Goal: Transaction & Acquisition: Book appointment/travel/reservation

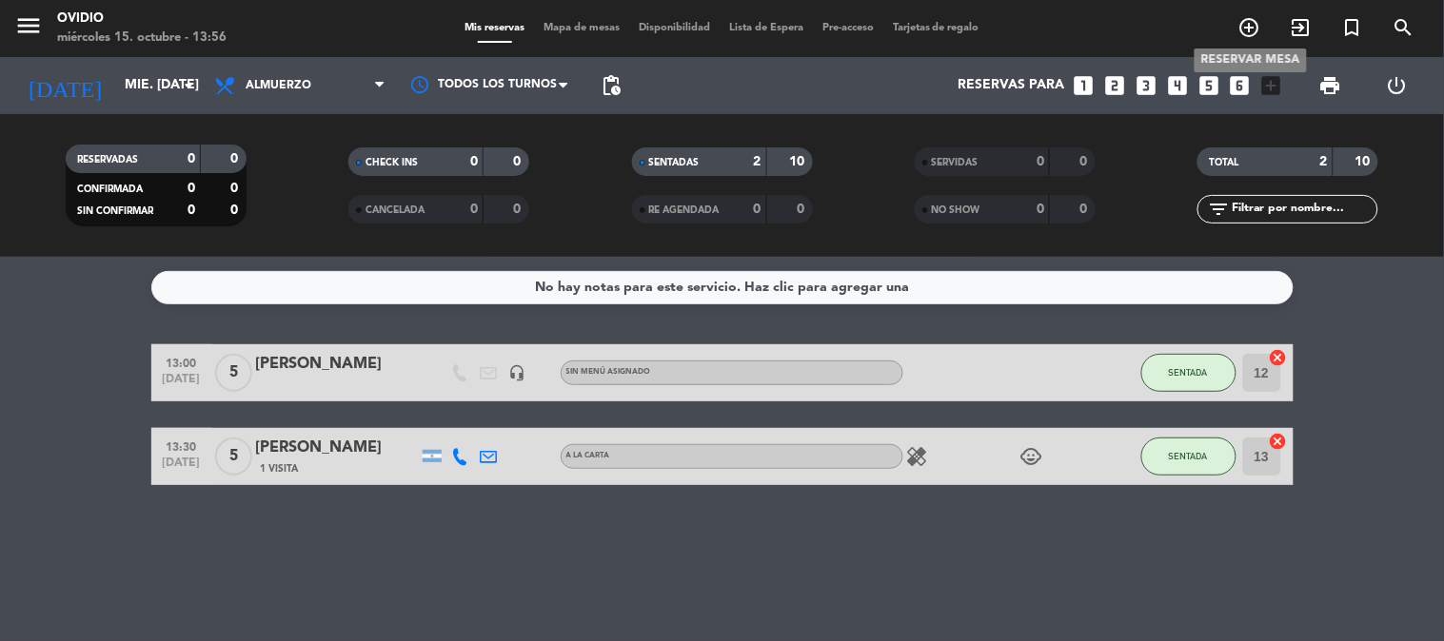
click at [1245, 19] on icon "add_circle_outline" at bounding box center [1249, 27] width 23 height 23
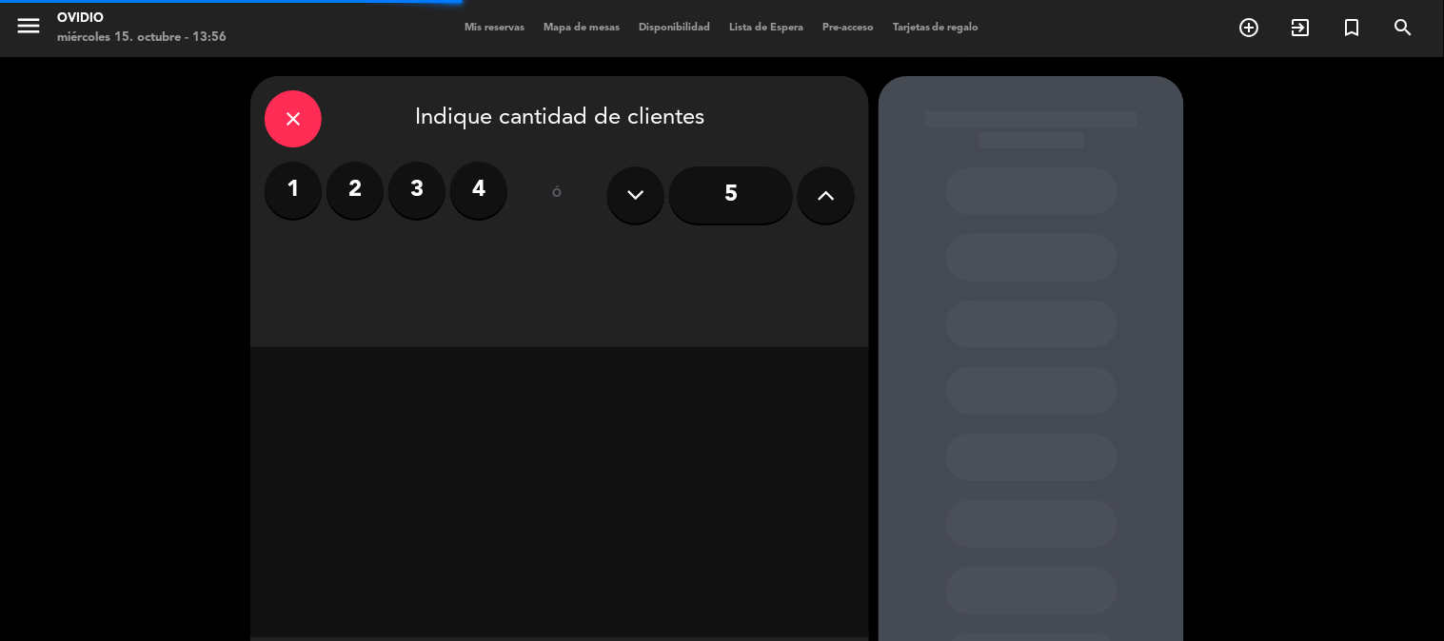
click at [833, 190] on icon at bounding box center [826, 195] width 18 height 29
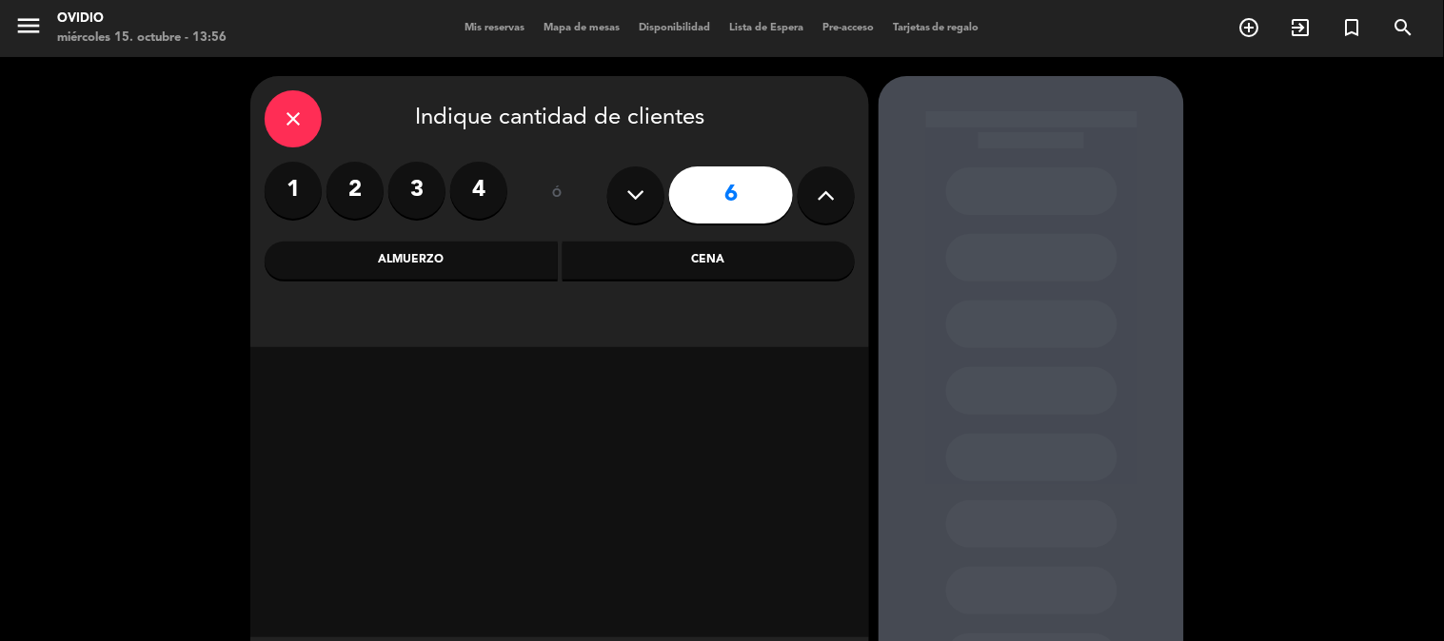
click at [715, 255] on div "Cena" at bounding box center [708, 261] width 293 height 38
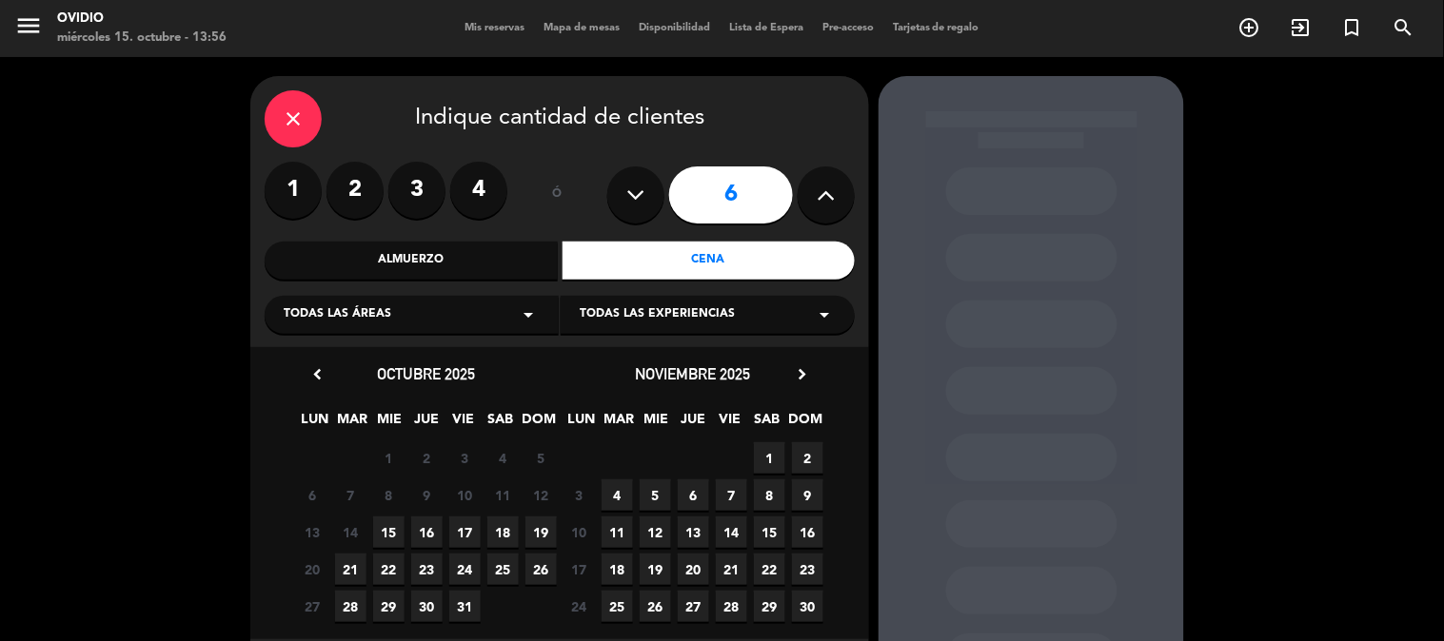
click at [388, 526] on span "15" at bounding box center [388, 532] width 31 height 31
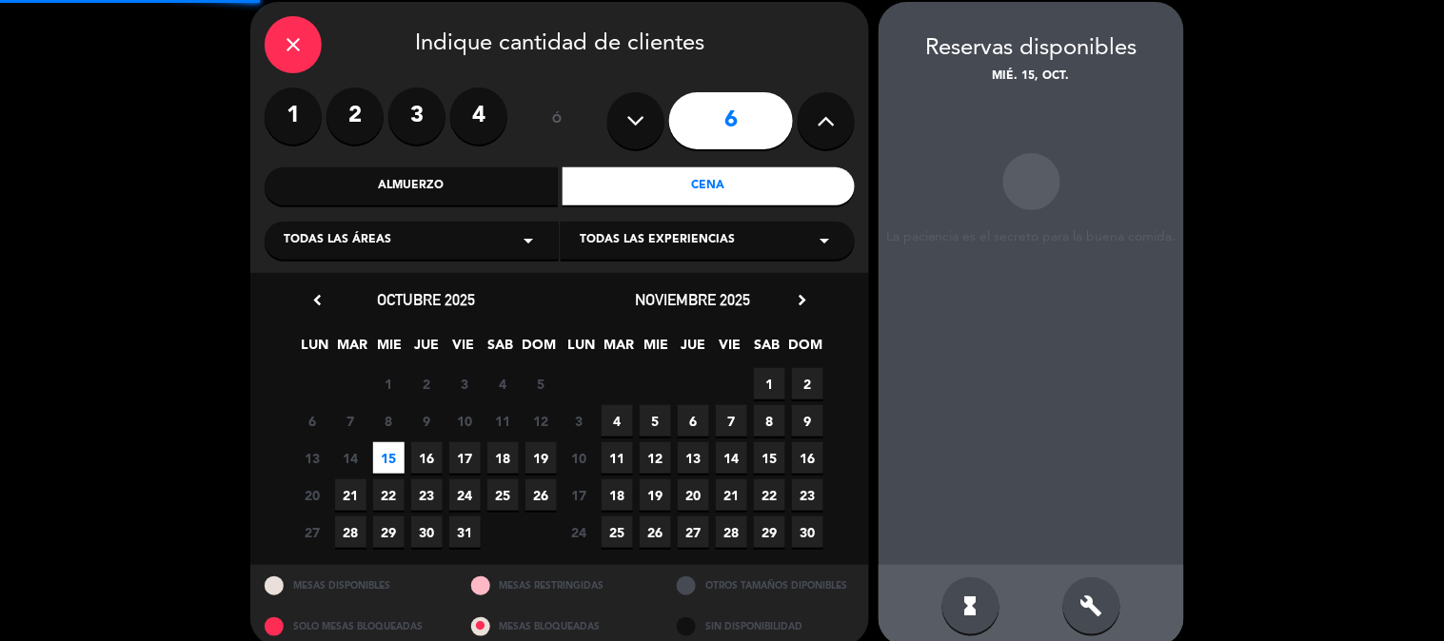
scroll to position [76, 0]
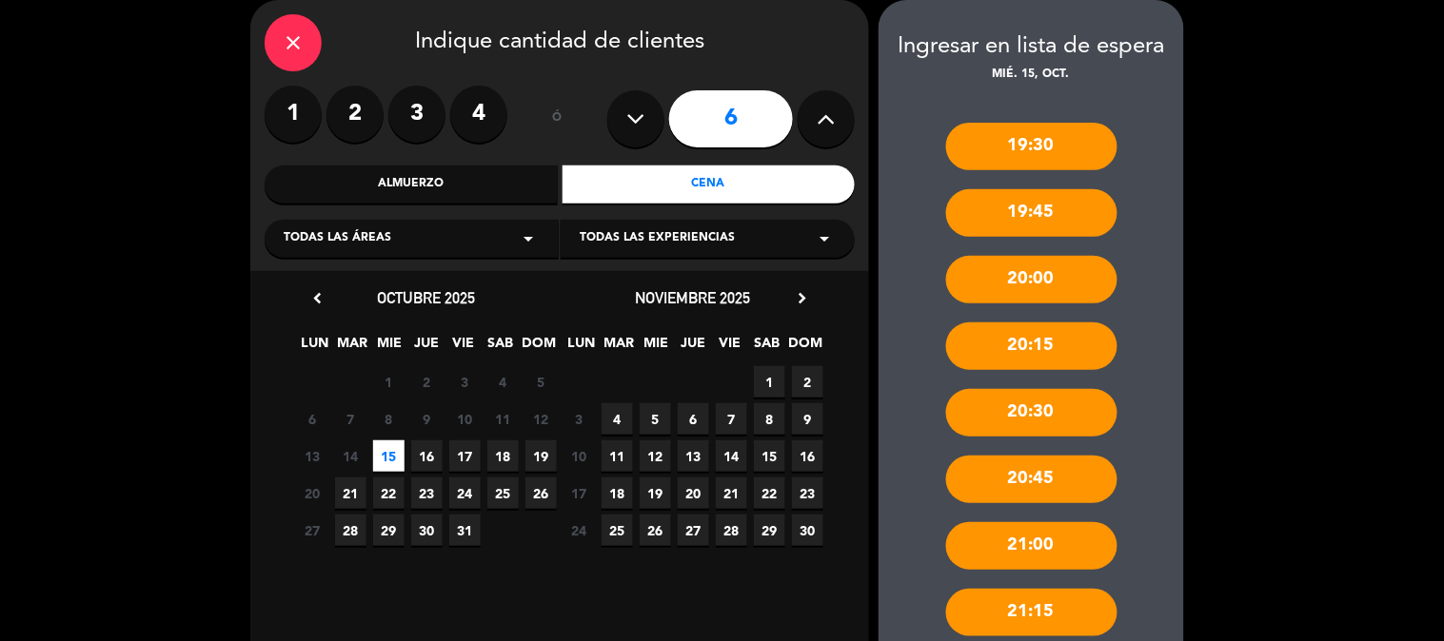
click at [1064, 535] on div "21:00" at bounding box center [1031, 546] width 171 height 48
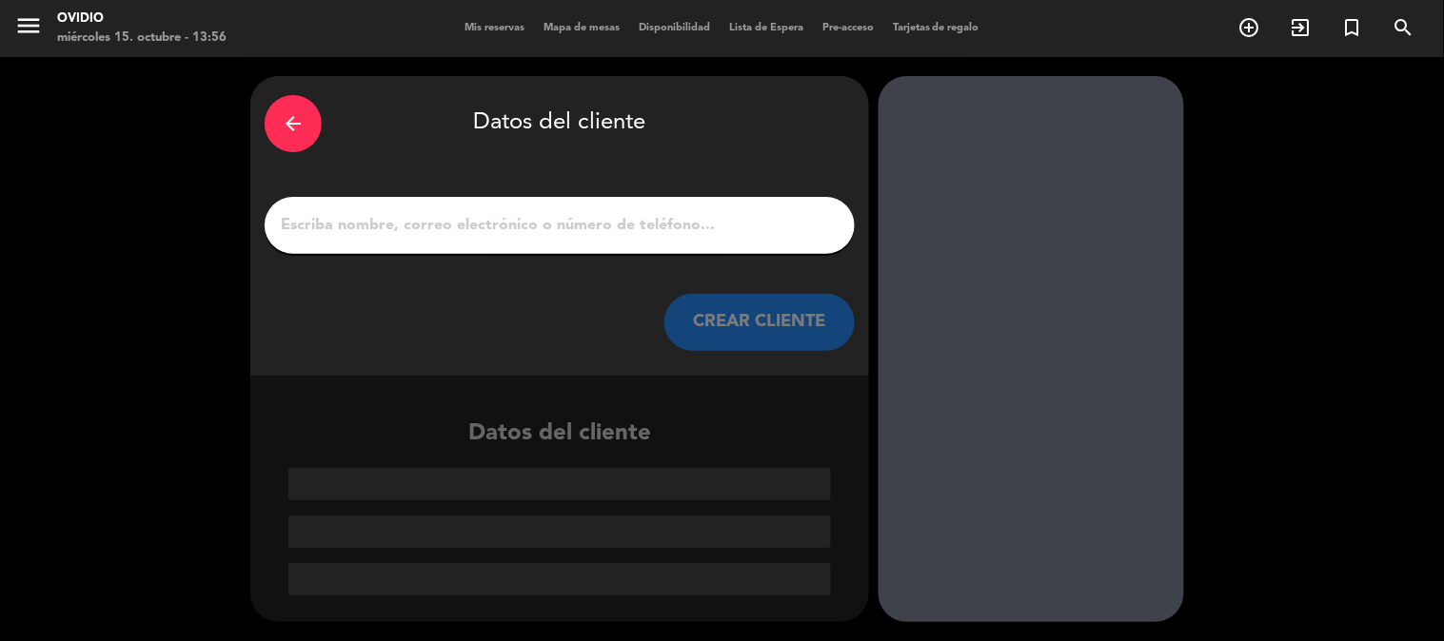
scroll to position [0, 0]
click at [455, 224] on input "1" at bounding box center [559, 225] width 561 height 27
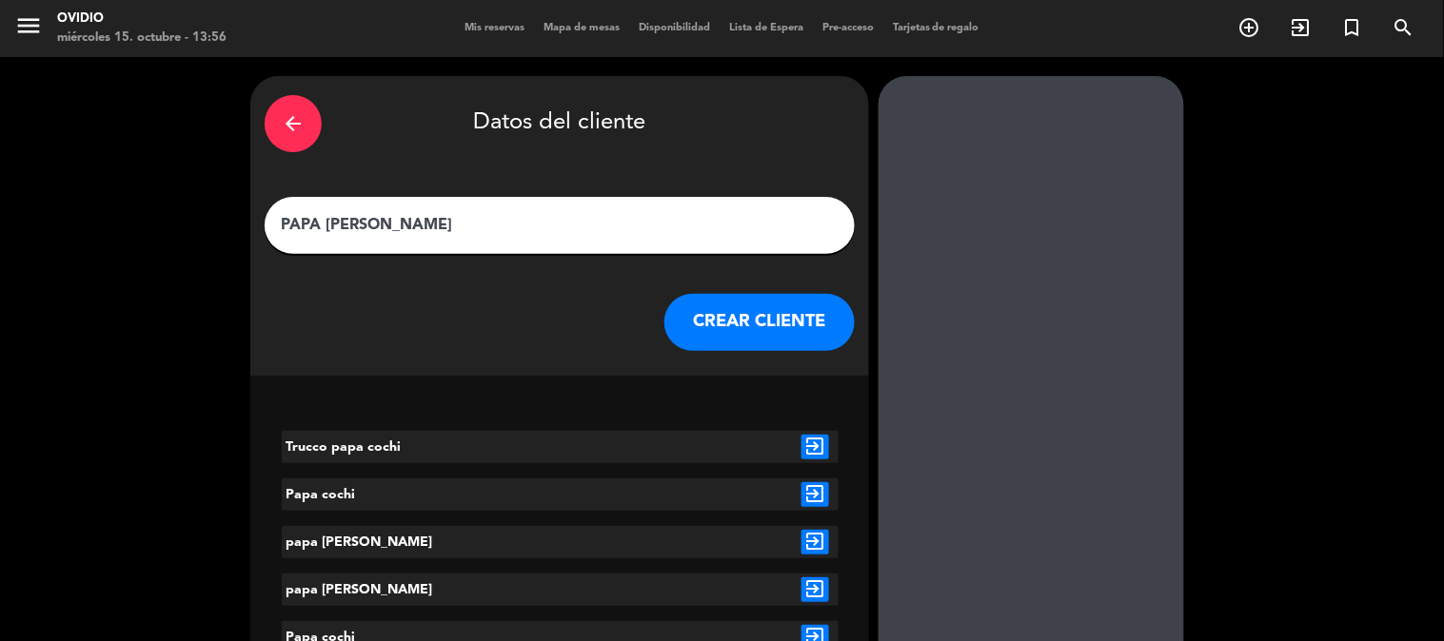
type input "PAPA [PERSON_NAME]"
click at [813, 444] on icon "exit_to_app" at bounding box center [815, 447] width 28 height 25
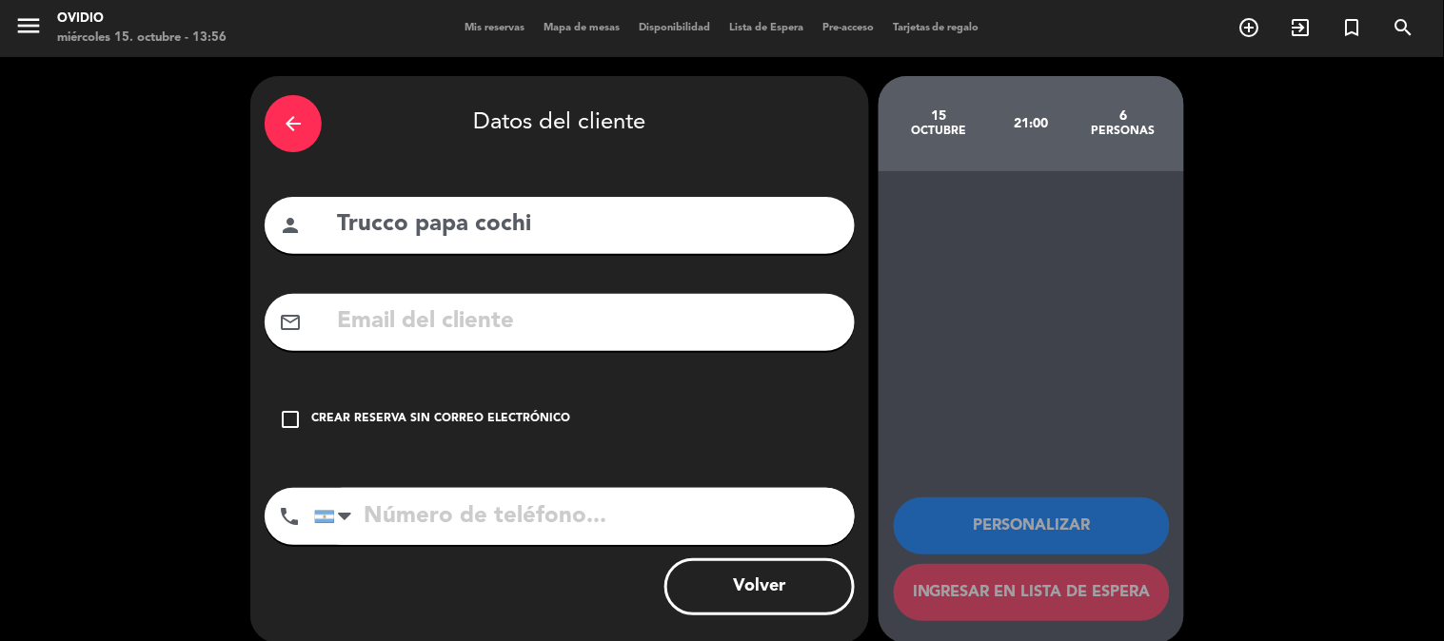
click at [431, 412] on div "Crear reserva sin correo electrónico" at bounding box center [440, 419] width 259 height 19
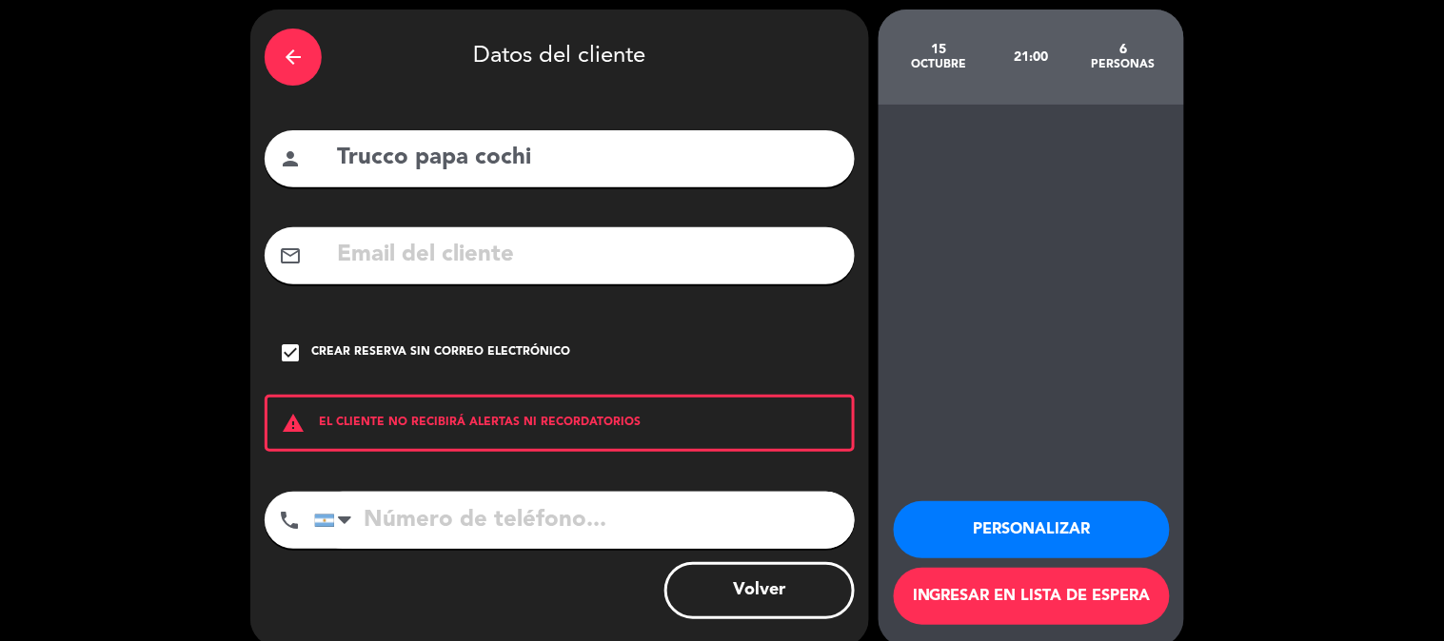
scroll to position [91, 0]
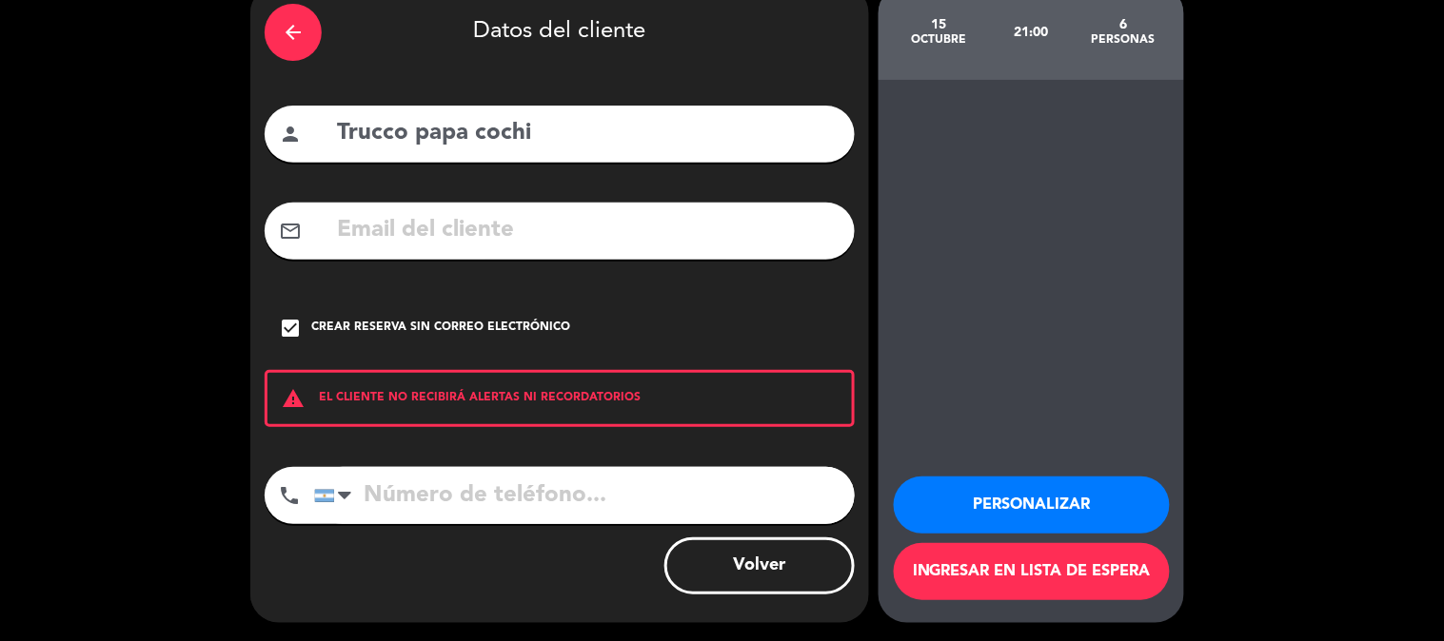
click at [283, 33] on icon "arrow_back" at bounding box center [293, 32] width 23 height 23
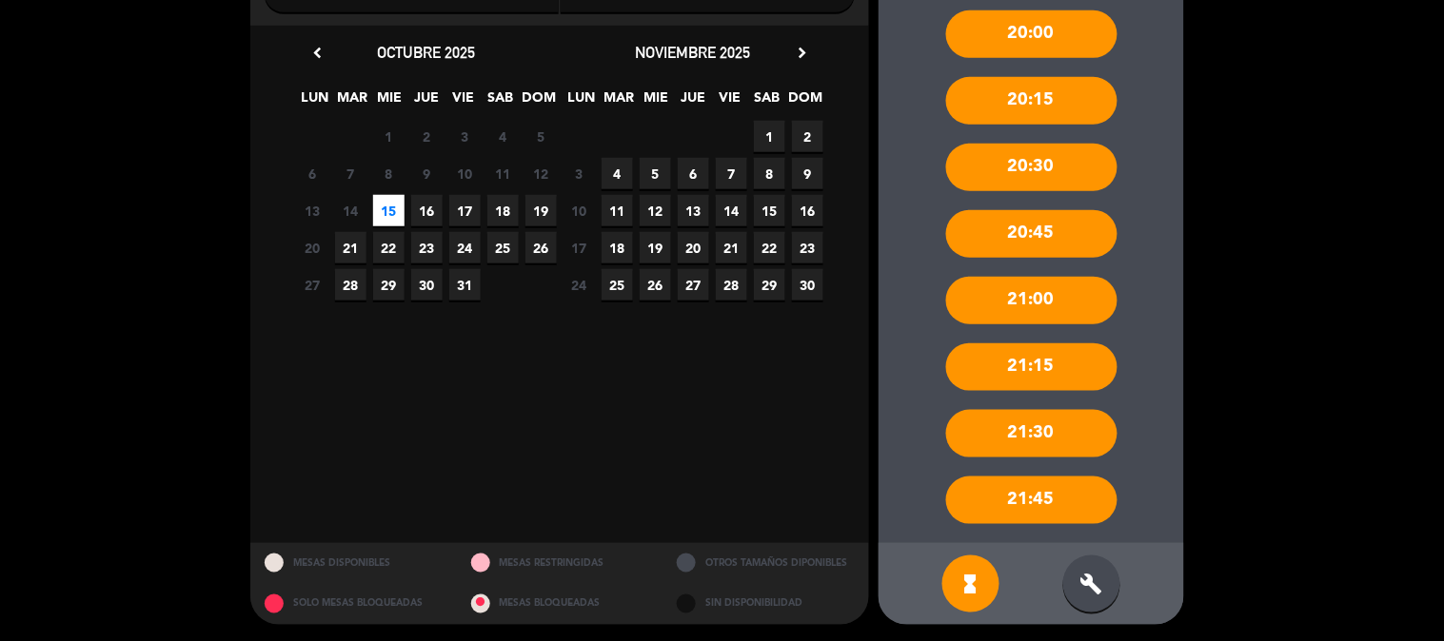
scroll to position [324, 0]
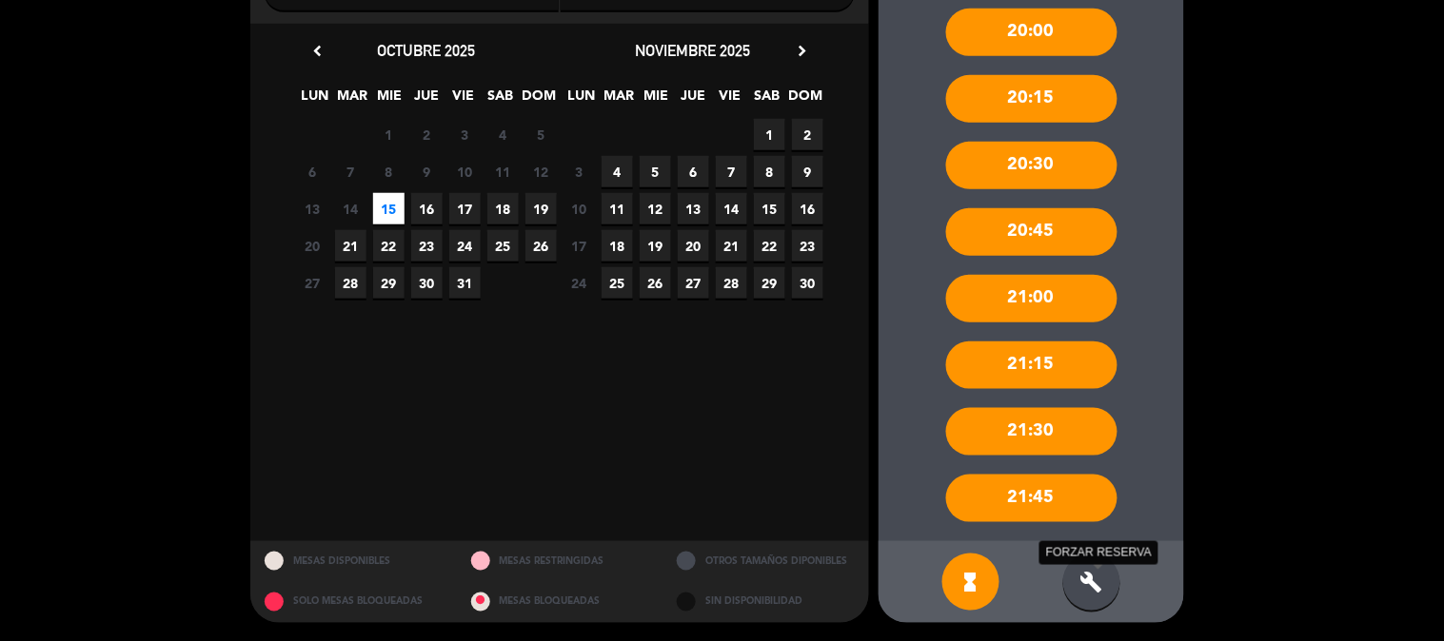
click at [1099, 574] on icon "build" at bounding box center [1091, 582] width 23 height 23
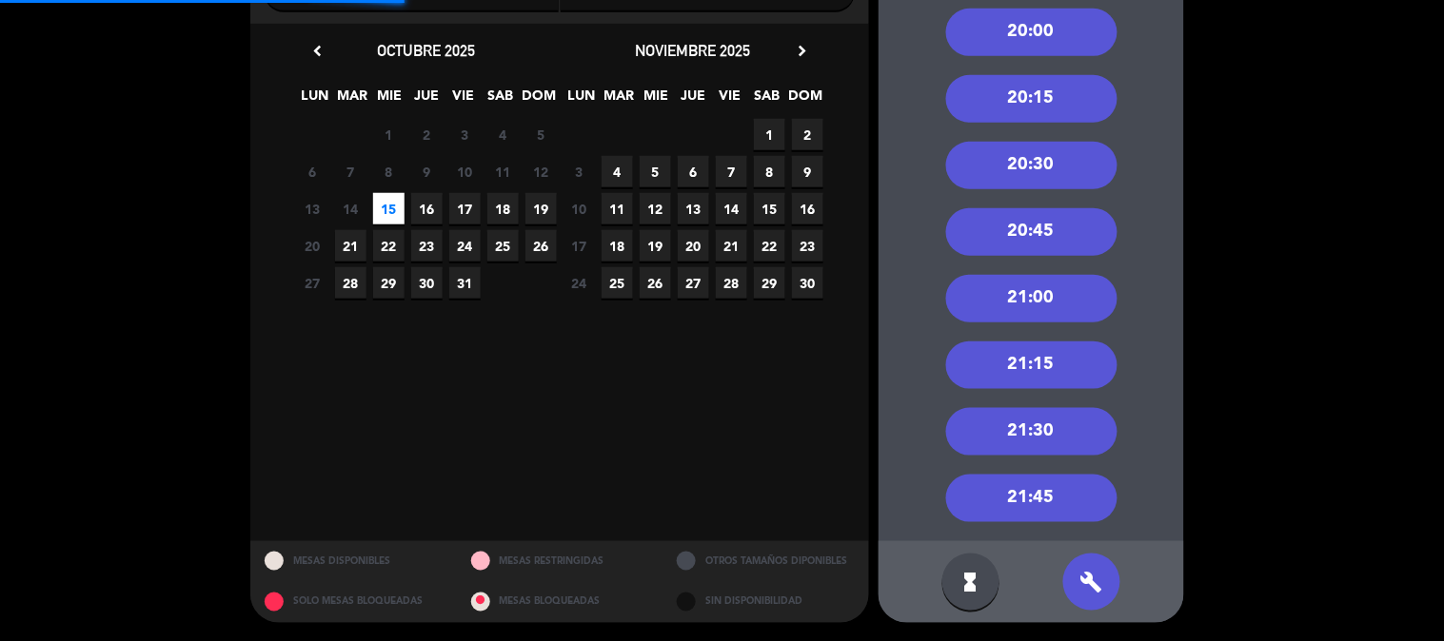
click at [1032, 269] on div "19:30 19:45 20:00 20:15 20:30 20:45 21:00 21:15 21:30 21:45" at bounding box center [1030, 189] width 305 height 704
drag, startPoint x: 1039, startPoint y: 319, endPoint x: 1034, endPoint y: 327, distance: 9.8
click at [1038, 326] on div "19:30 19:45 20:00 20:15 20:30 20:45 21:00 21:15 21:30 21:45" at bounding box center [1030, 189] width 305 height 704
click at [1023, 295] on div "21:00" at bounding box center [1031, 299] width 171 height 48
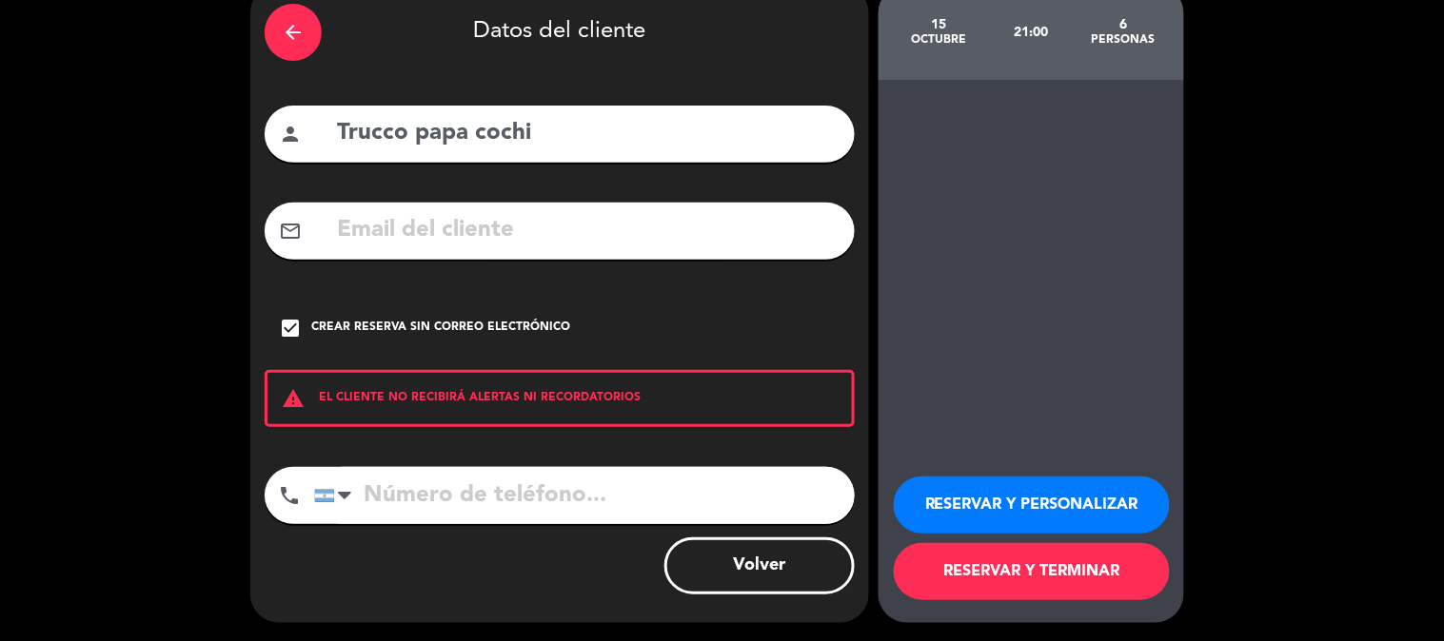
click at [1073, 562] on button "RESERVAR Y TERMINAR" at bounding box center [1032, 571] width 276 height 57
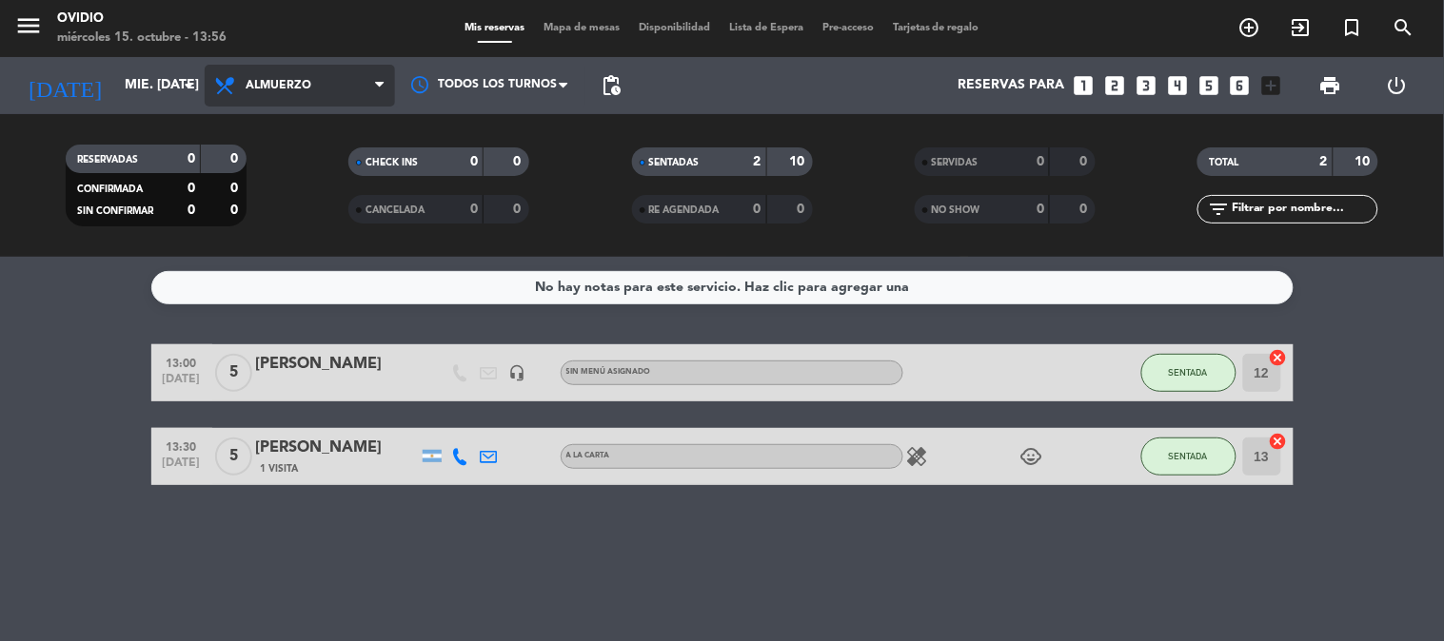
click at [284, 89] on span "Almuerzo" at bounding box center [279, 85] width 66 height 13
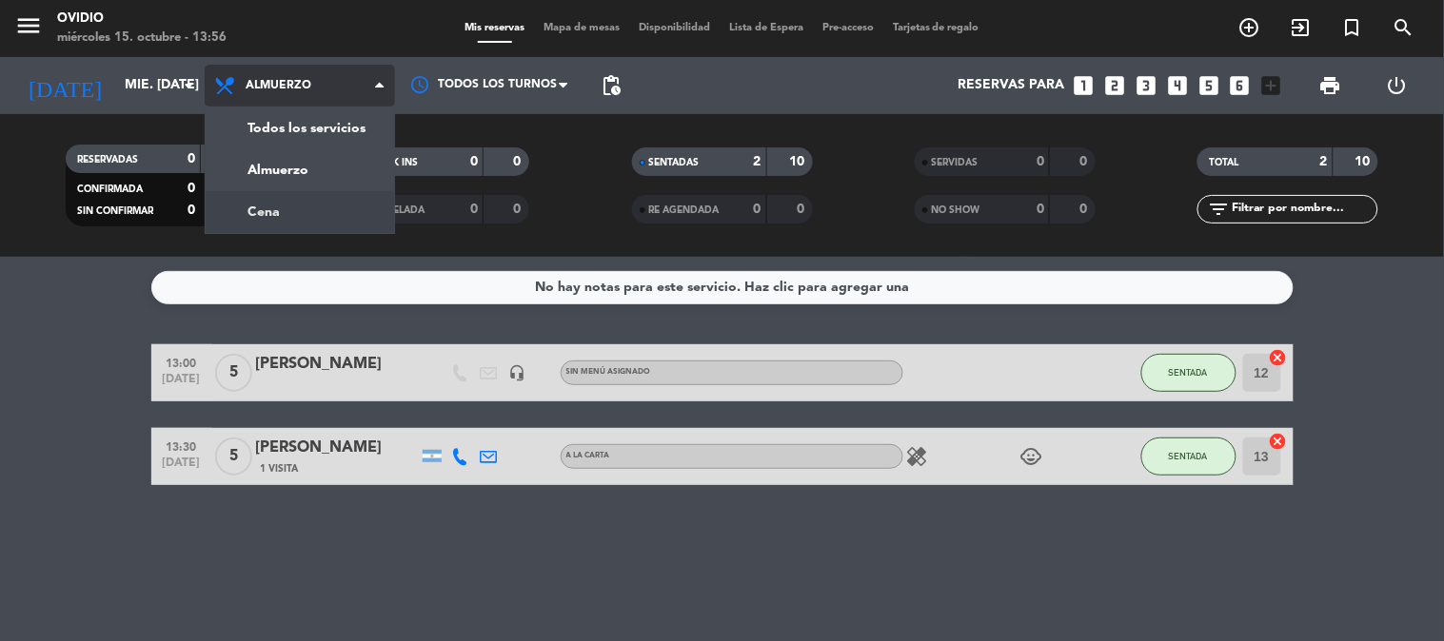
click at [291, 223] on div "menu [PERSON_NAME] miércoles 15. octubre - 13:56 Mis reservas Mapa de mesas Dis…" at bounding box center [722, 128] width 1444 height 257
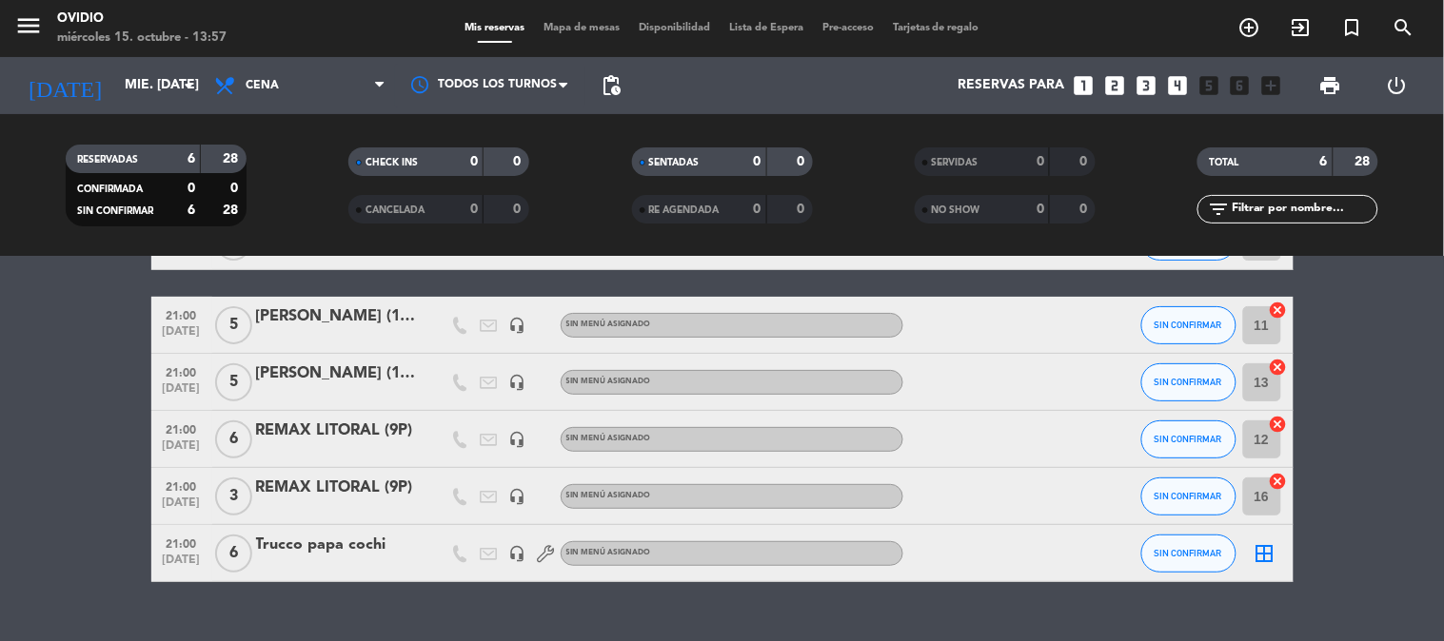
scroll to position [167, 0]
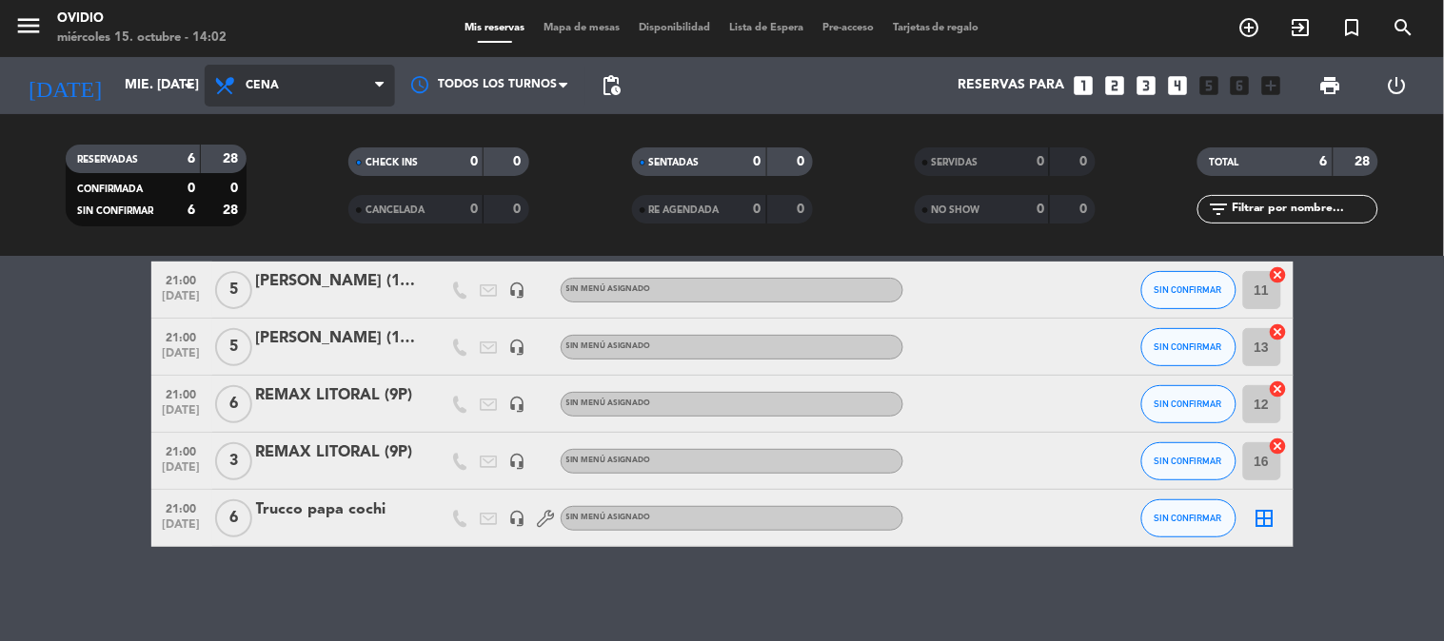
click at [324, 87] on span "Cena" at bounding box center [300, 86] width 190 height 42
click at [72, 364] on bookings-row "20:30 [DATE] 3 [PERSON_NAME] A [PERSON_NAME] cake SIN CONFIRMAR 1 cancel 21:00 …" at bounding box center [722, 362] width 1444 height 369
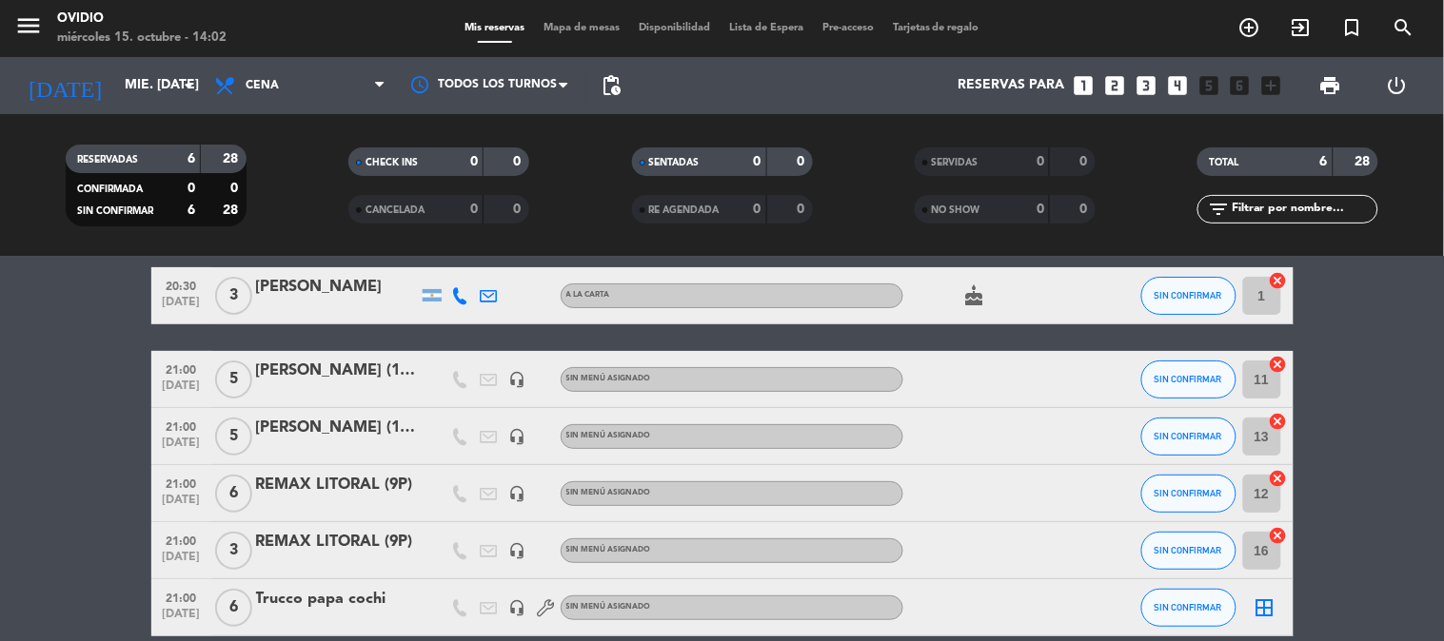
scroll to position [0, 0]
